Goal: Task Accomplishment & Management: Use online tool/utility

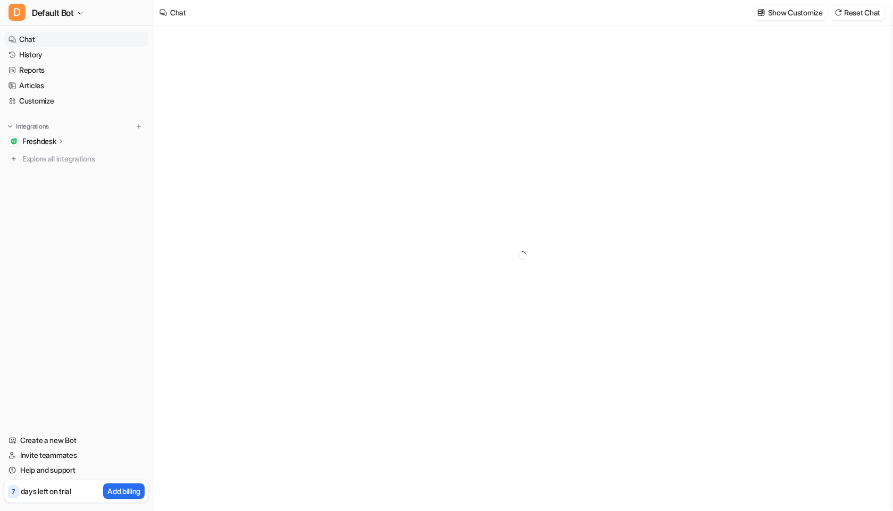
type textarea "**********"
click at [41, 54] on link "History" at bounding box center [76, 54] width 144 height 15
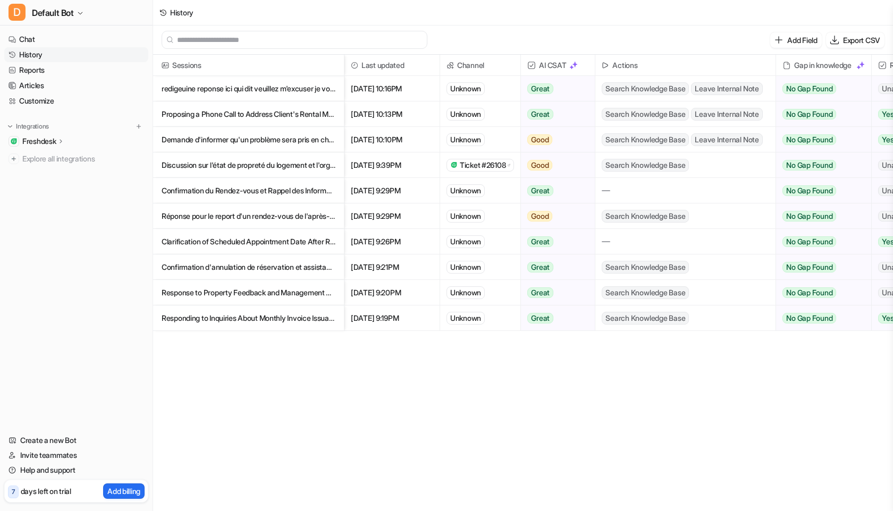
click at [263, 91] on p "redigeuine reponse ici qui dit veuillez m'excuser je vous propose de s'appeler" at bounding box center [249, 89] width 174 height 26
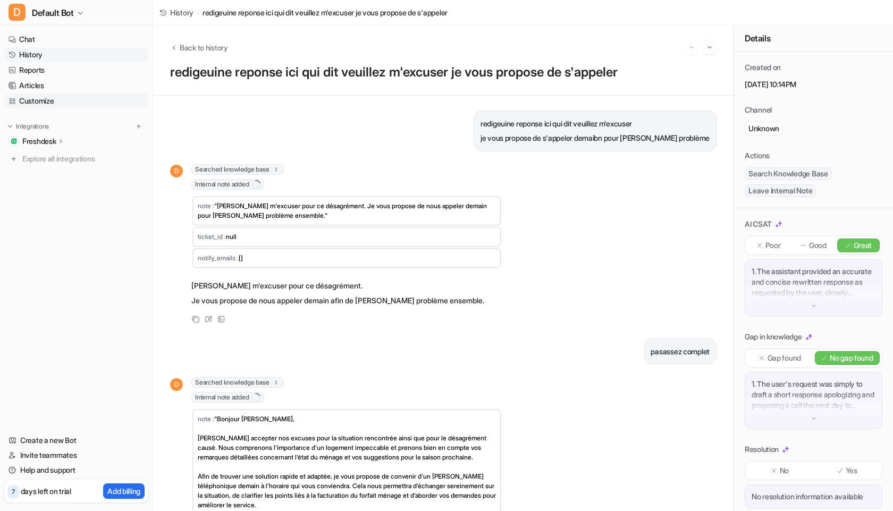
click at [49, 96] on link "Customize" at bounding box center [76, 101] width 144 height 15
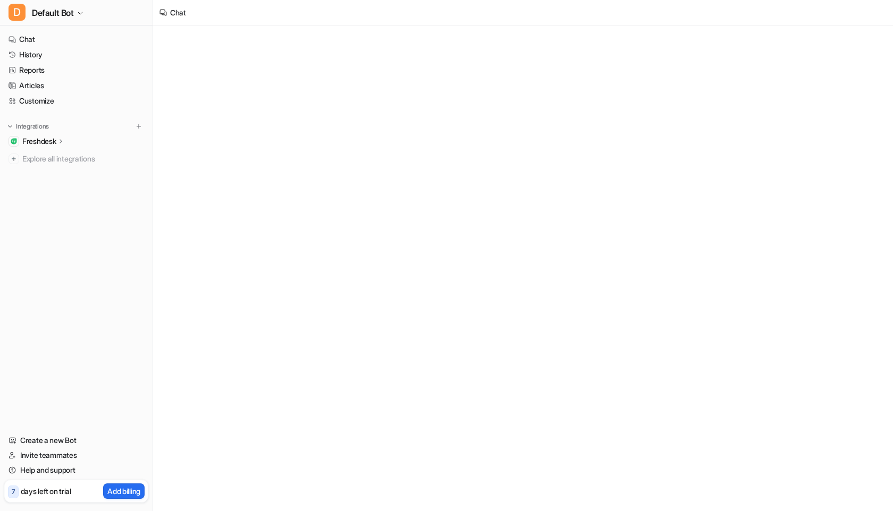
click at [53, 134] on div "Freshdesk" at bounding box center [76, 141] width 144 height 15
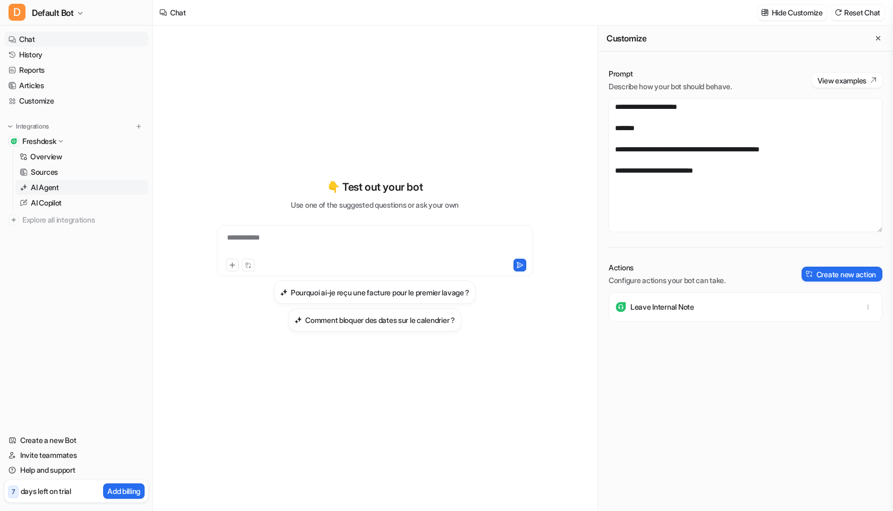
click at [62, 191] on link "AI Agent" at bounding box center [81, 187] width 133 height 15
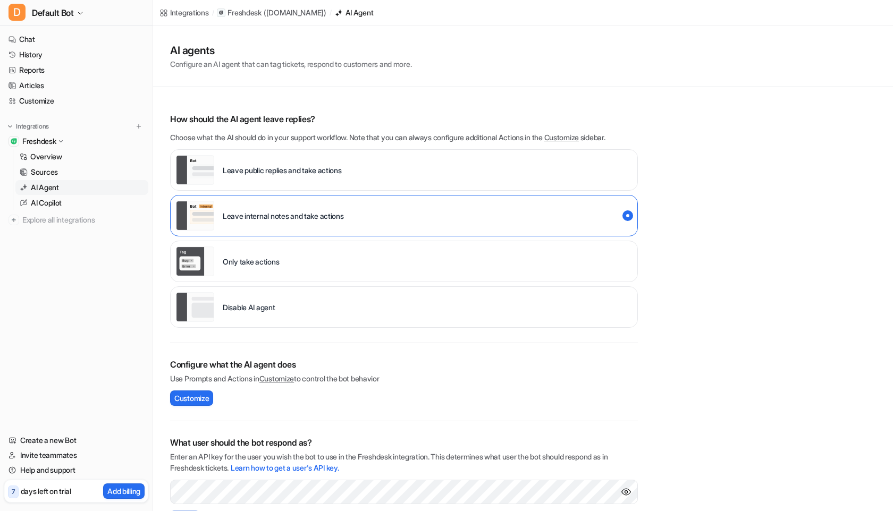
click at [72, 185] on link "AI Agent" at bounding box center [81, 187] width 133 height 15
click at [78, 151] on link "Overview" at bounding box center [81, 156] width 133 height 15
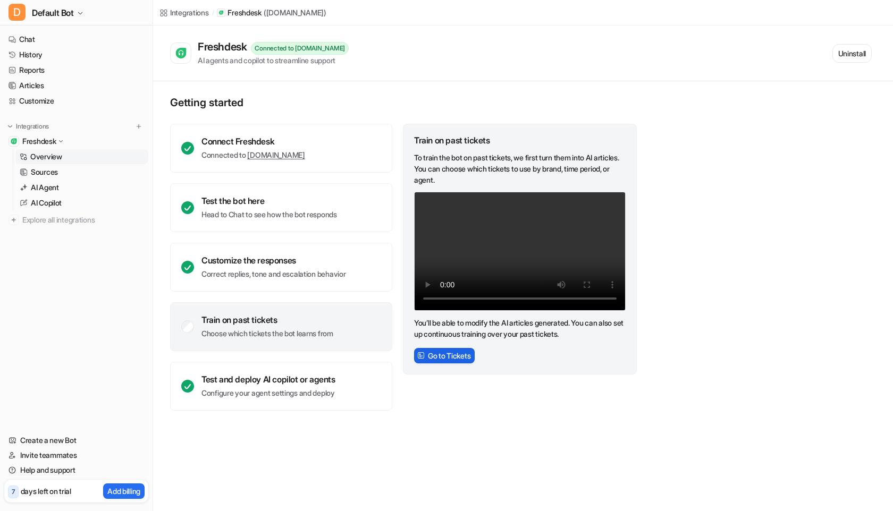
click at [440, 355] on button "Go to Tickets" at bounding box center [444, 355] width 61 height 15
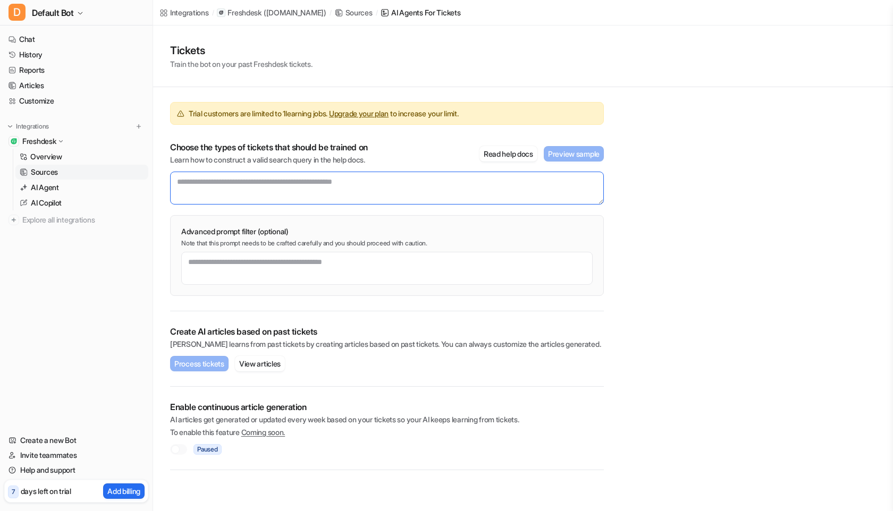
click at [398, 196] on textarea at bounding box center [387, 188] width 434 height 33
click at [93, 49] on link "History" at bounding box center [76, 54] width 144 height 15
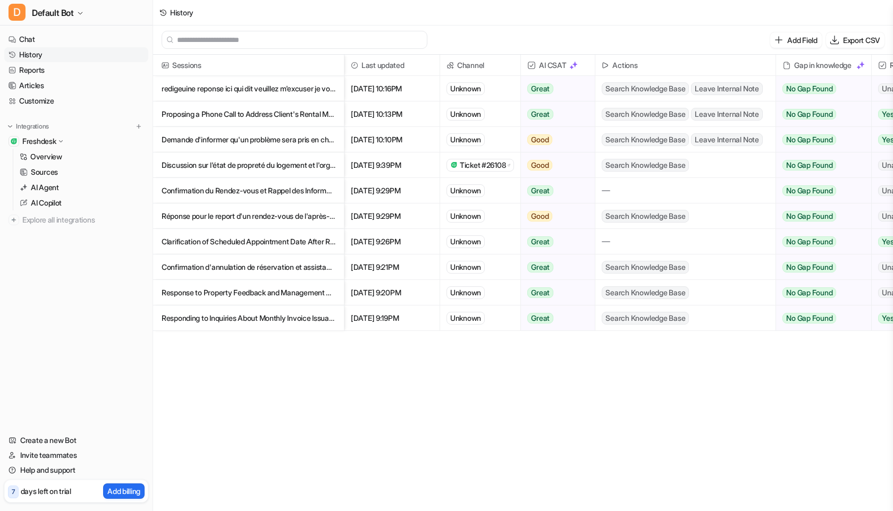
click at [186, 94] on p "redigeuine reponse ici qui dit veuillez m'excuser je vous propose de s'appeler" at bounding box center [249, 89] width 174 height 26
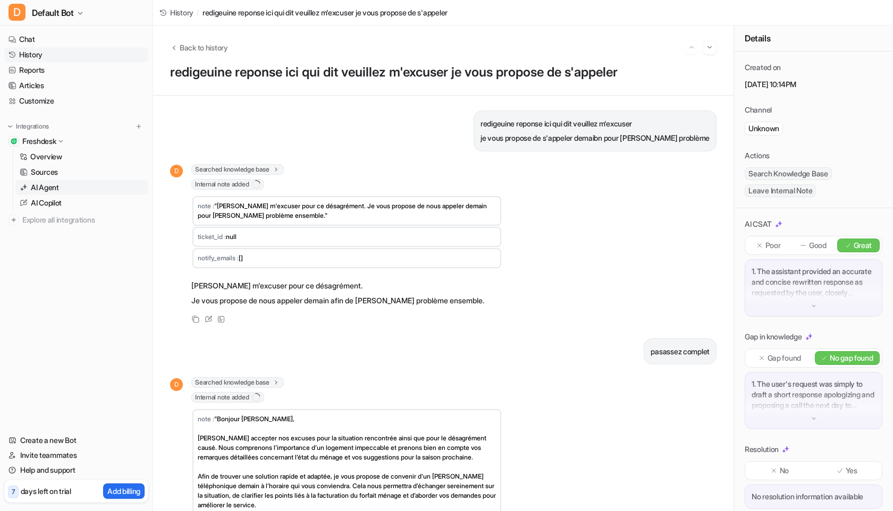
click at [54, 190] on p "AI Agent" at bounding box center [45, 187] width 28 height 11
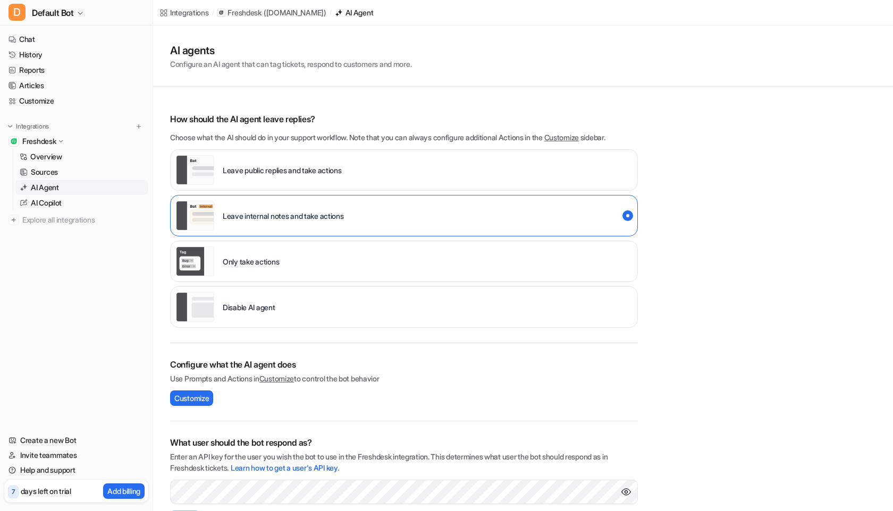
click at [62, 181] on link "AI Agent" at bounding box center [81, 187] width 133 height 15
click at [62, 165] on link "Sources" at bounding box center [81, 172] width 133 height 15
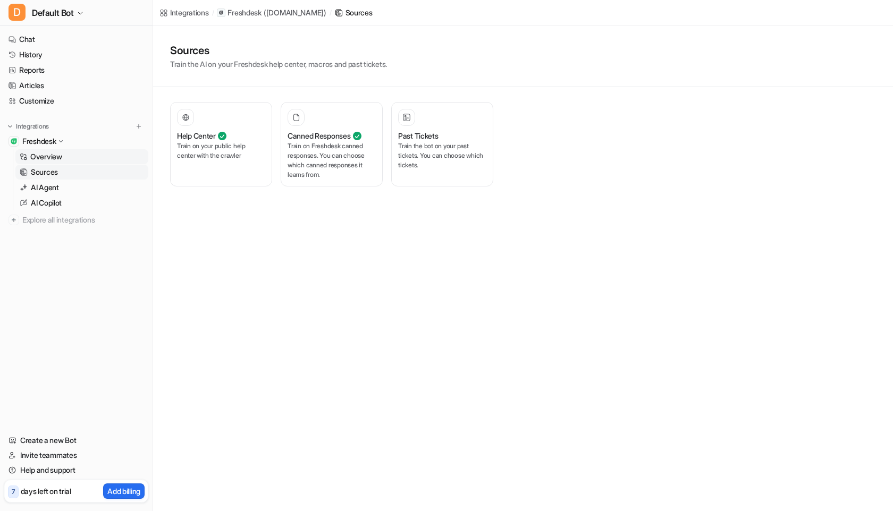
click at [66, 163] on link "Overview" at bounding box center [81, 156] width 133 height 15
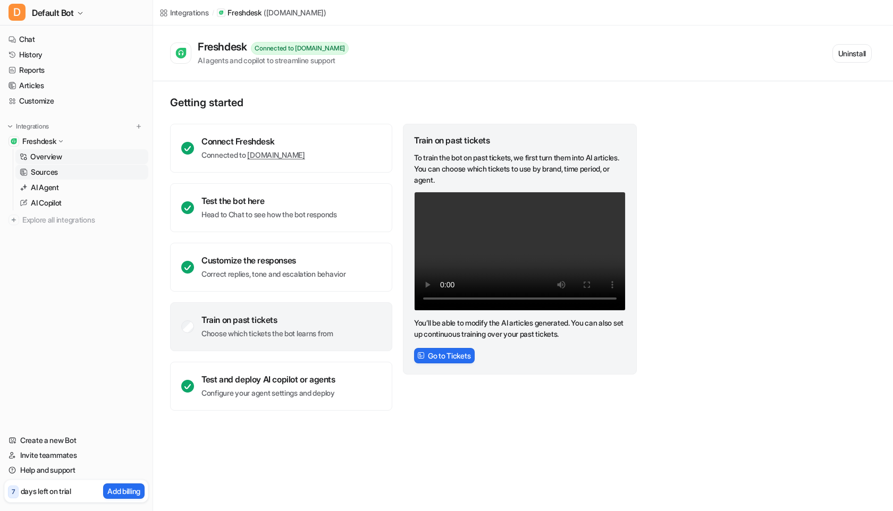
click at [64, 177] on link "Sources" at bounding box center [81, 172] width 133 height 15
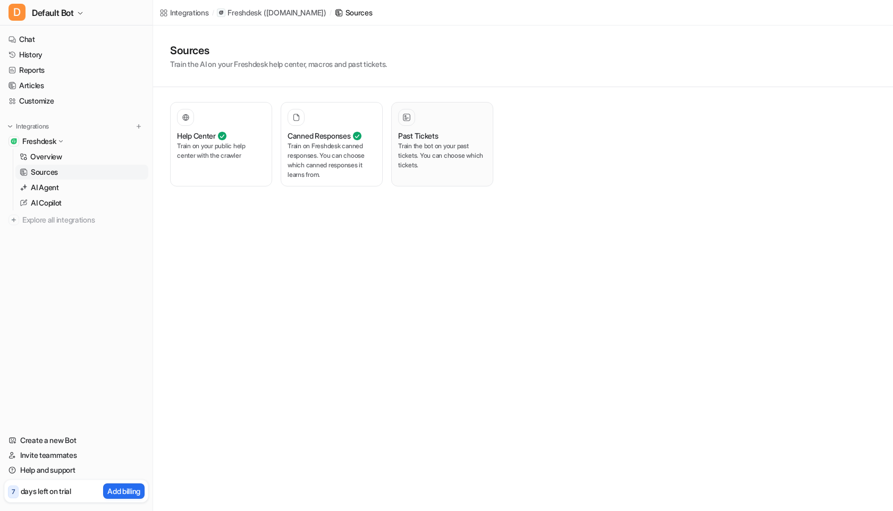
click at [392, 162] on button "Past Tickets Train the bot on your past tickets. You can choose which tickets." at bounding box center [442, 144] width 102 height 84
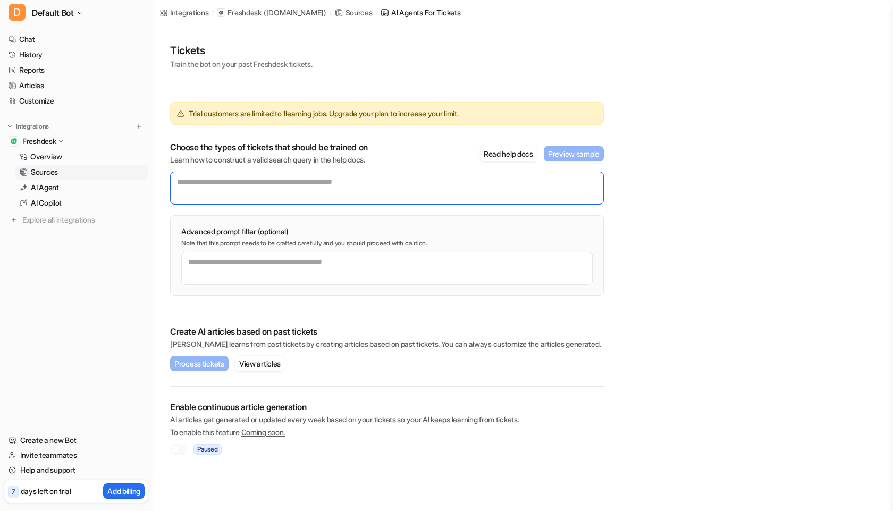
click at [521, 194] on textarea at bounding box center [387, 188] width 434 height 33
type textarea "*"
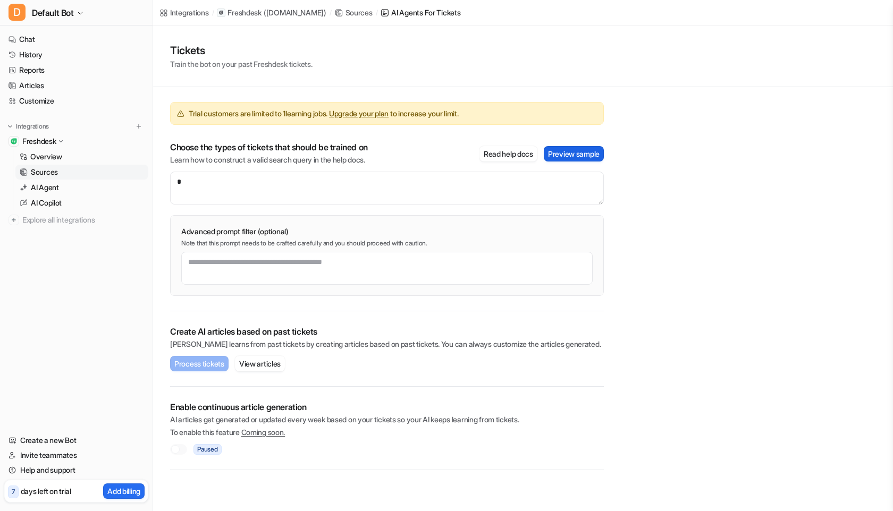
click at [601, 155] on button "Preview sample" at bounding box center [574, 153] width 60 height 15
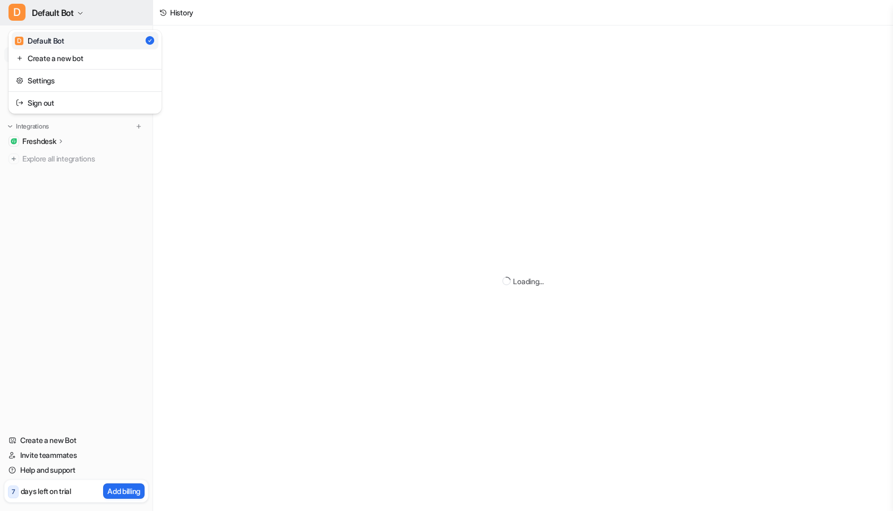
click at [49, 10] on span "Default Bot" at bounding box center [53, 12] width 42 height 15
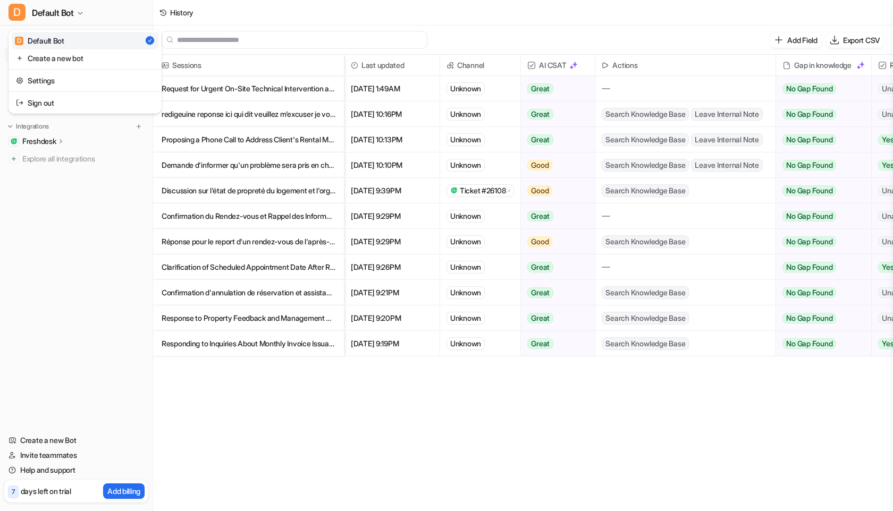
click at [71, 299] on div "D Default Bot D Default Bot Create a new bot Settings Sign out Chat History Rep…" at bounding box center [76, 255] width 153 height 511
click at [270, 93] on p "Request for Urgent On-Site Technical Intervention and Follow-Up" at bounding box center [249, 89] width 174 height 26
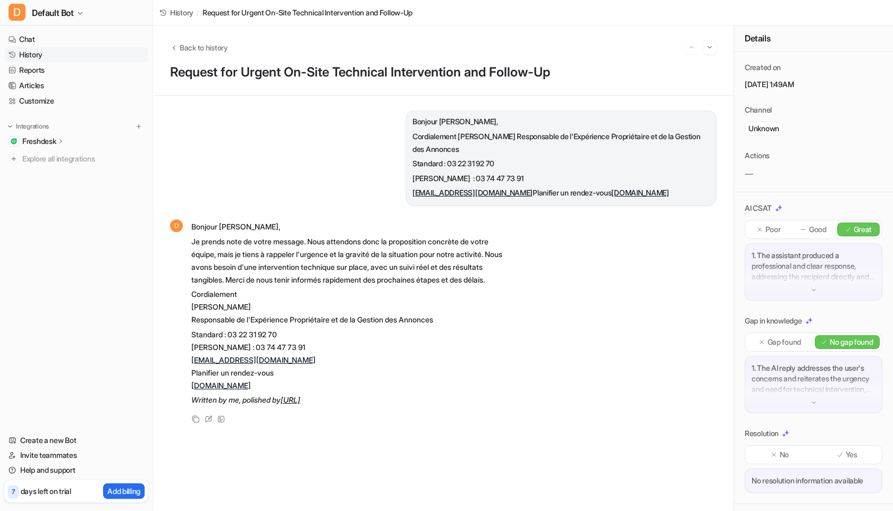
click at [43, 57] on link "History" at bounding box center [76, 54] width 144 height 15
